Goal: Task Accomplishment & Management: Use online tool/utility

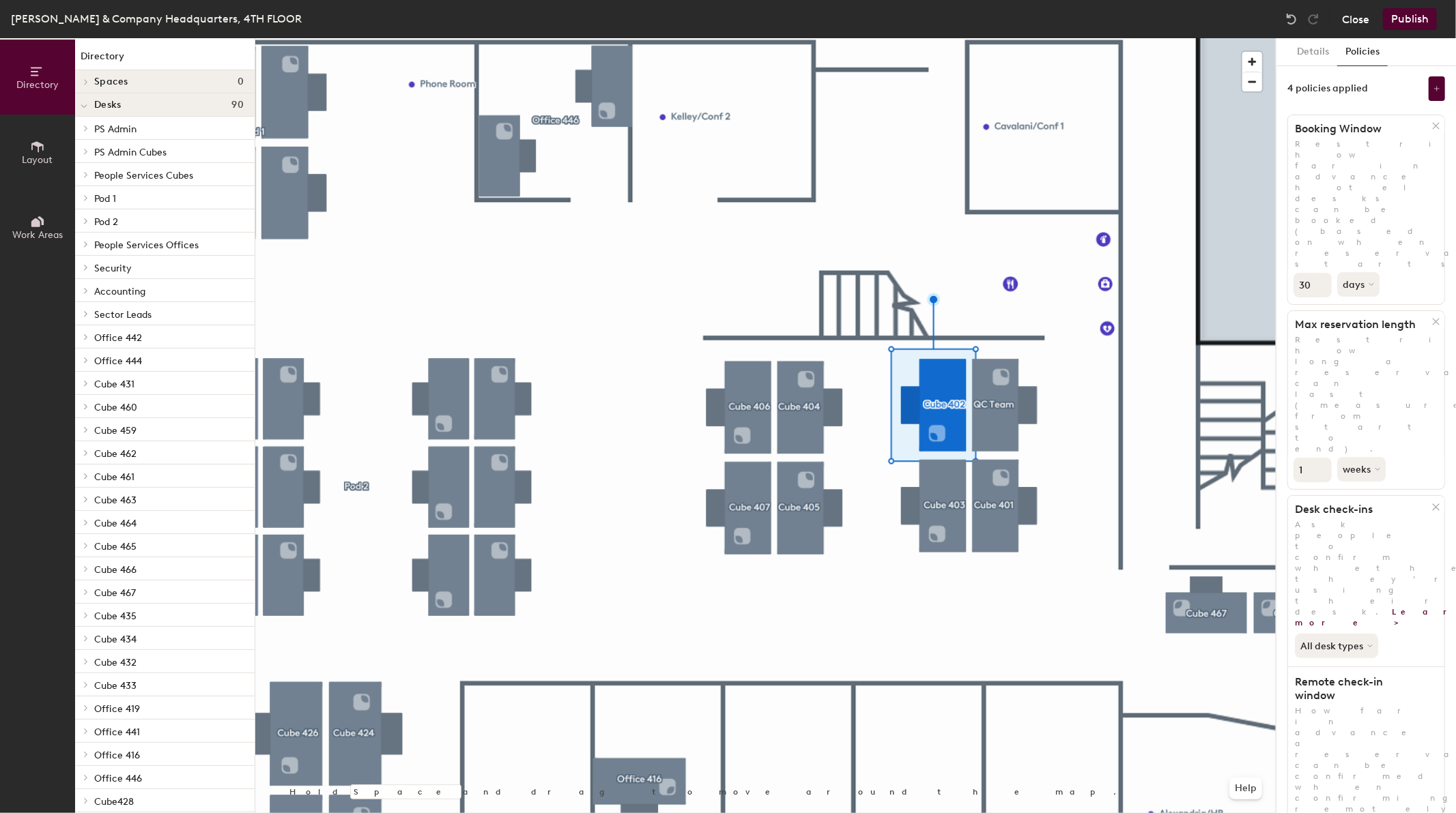
click at [1364, 10] on button "Close" at bounding box center [1355, 19] width 27 height 22
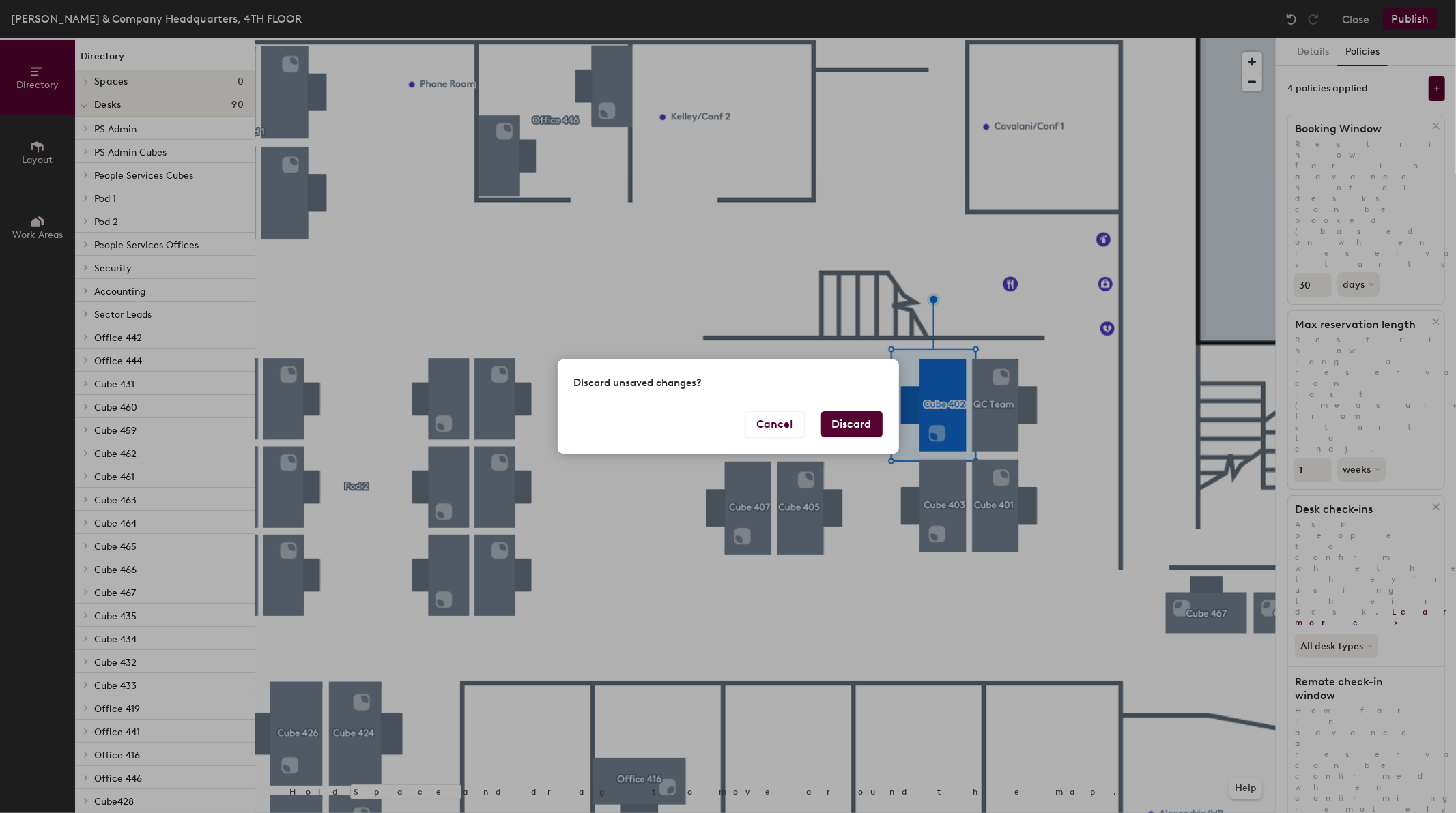
click at [864, 430] on button "Discard" at bounding box center [852, 424] width 62 height 25
